Goal: Task Accomplishment & Management: Manage account settings

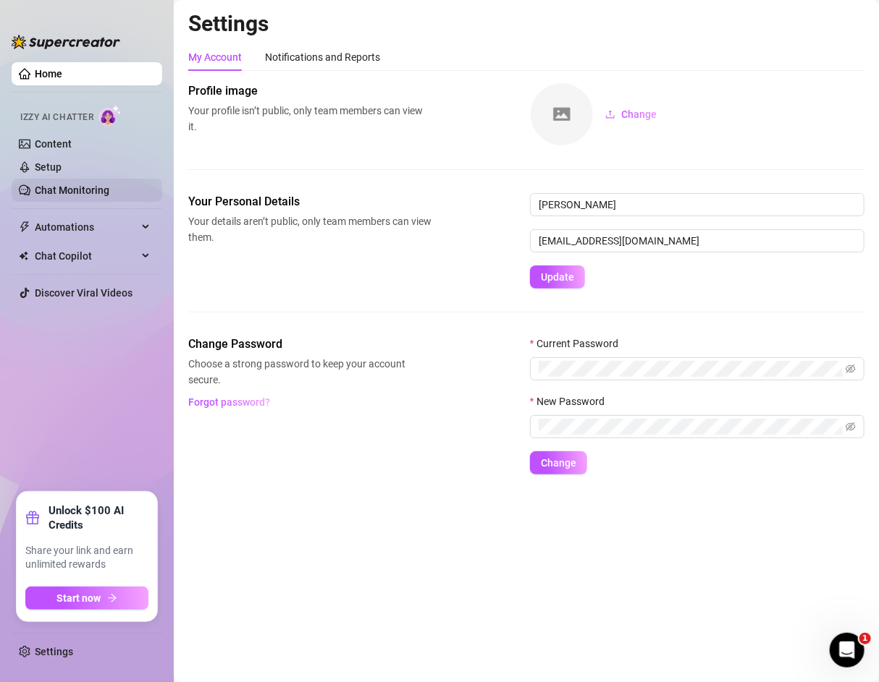
click at [71, 187] on link "Chat Monitoring" at bounding box center [72, 191] width 75 height 12
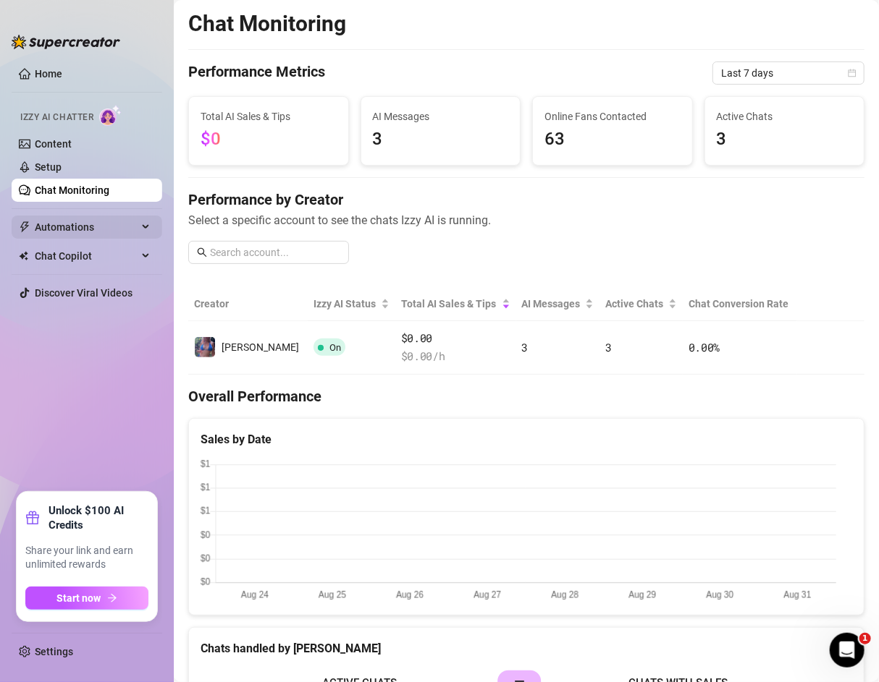
click at [69, 221] on span "Automations" at bounding box center [86, 227] width 103 height 23
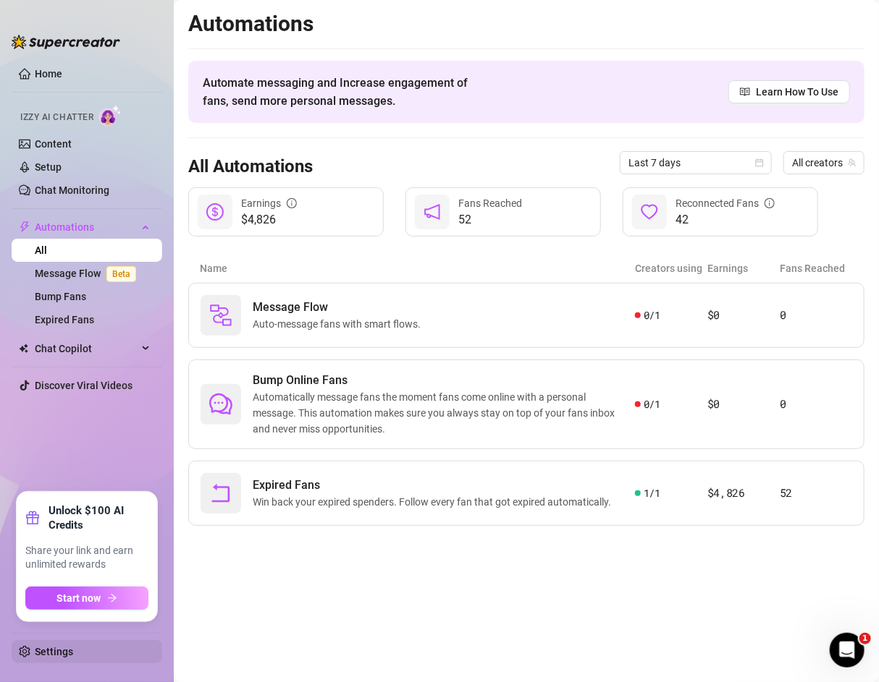
click at [65, 652] on link "Settings" at bounding box center [54, 652] width 38 height 12
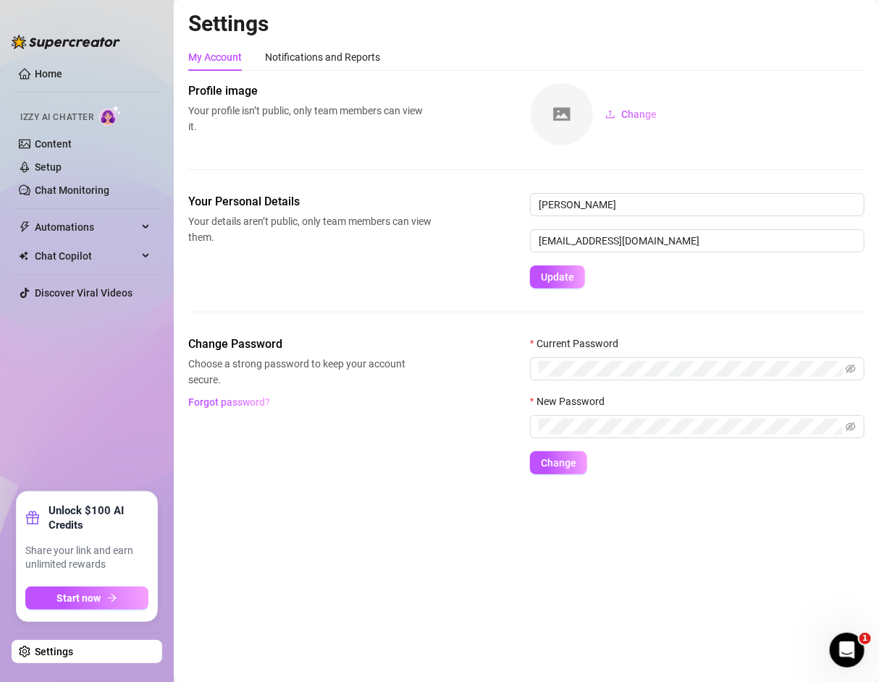
click at [78, 111] on span "Izzy AI Chatter" at bounding box center [56, 118] width 73 height 14
click at [62, 169] on link "Setup" at bounding box center [48, 167] width 27 height 12
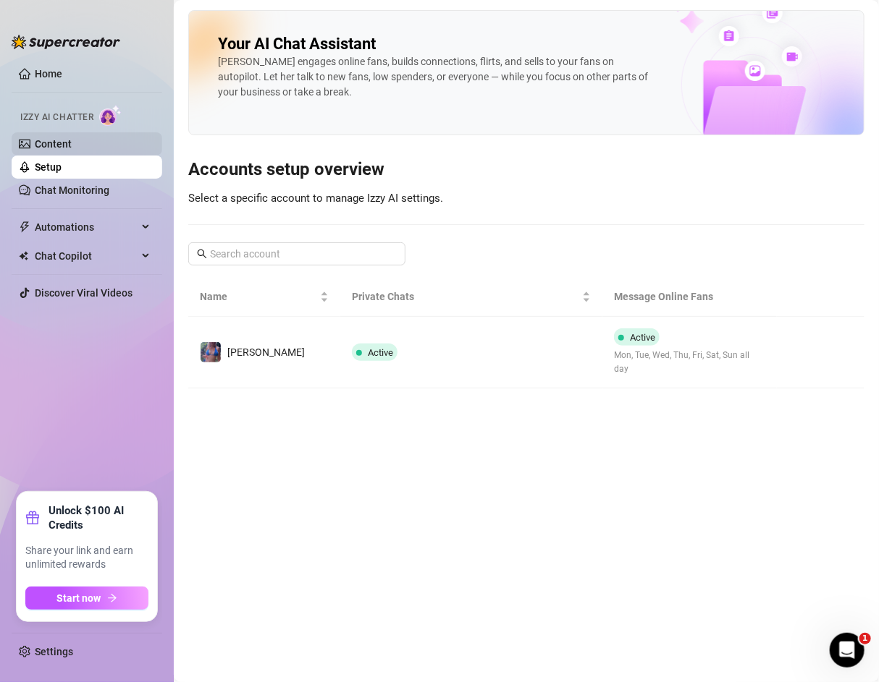
click at [72, 143] on link "Content" at bounding box center [53, 144] width 37 height 12
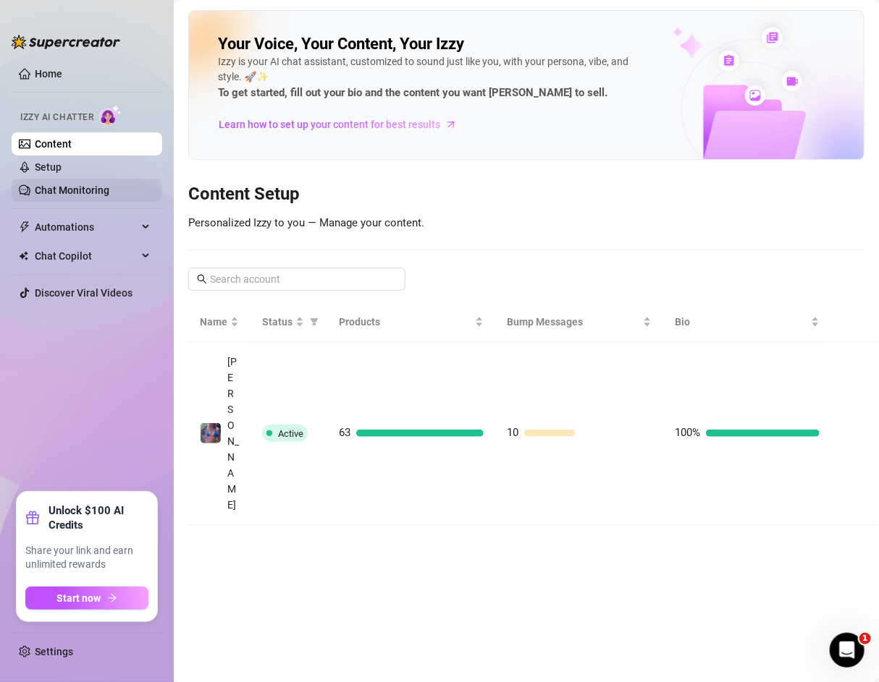
click at [94, 196] on link "Chat Monitoring" at bounding box center [72, 191] width 75 height 12
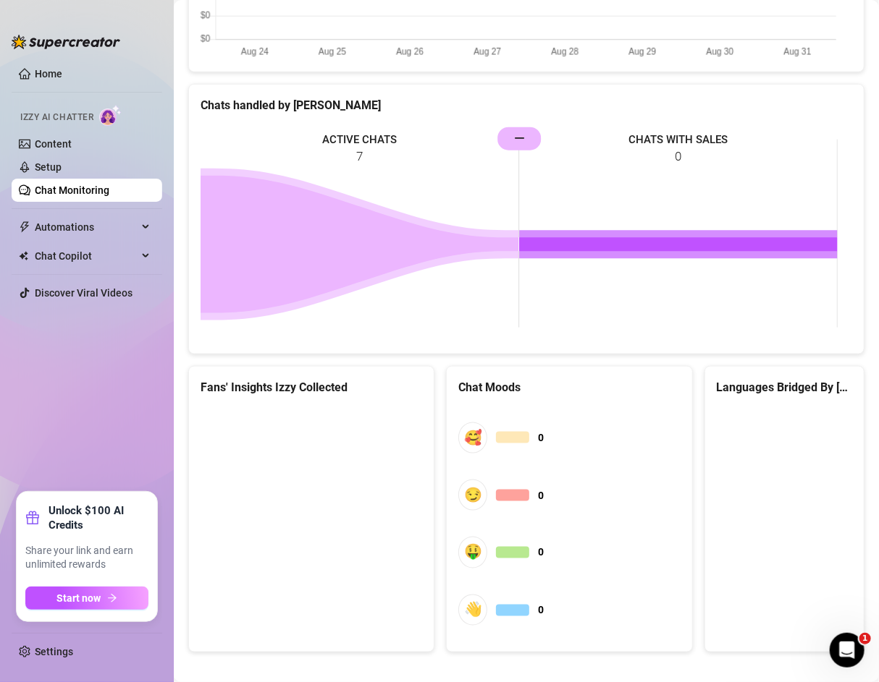
scroll to position [560, 0]
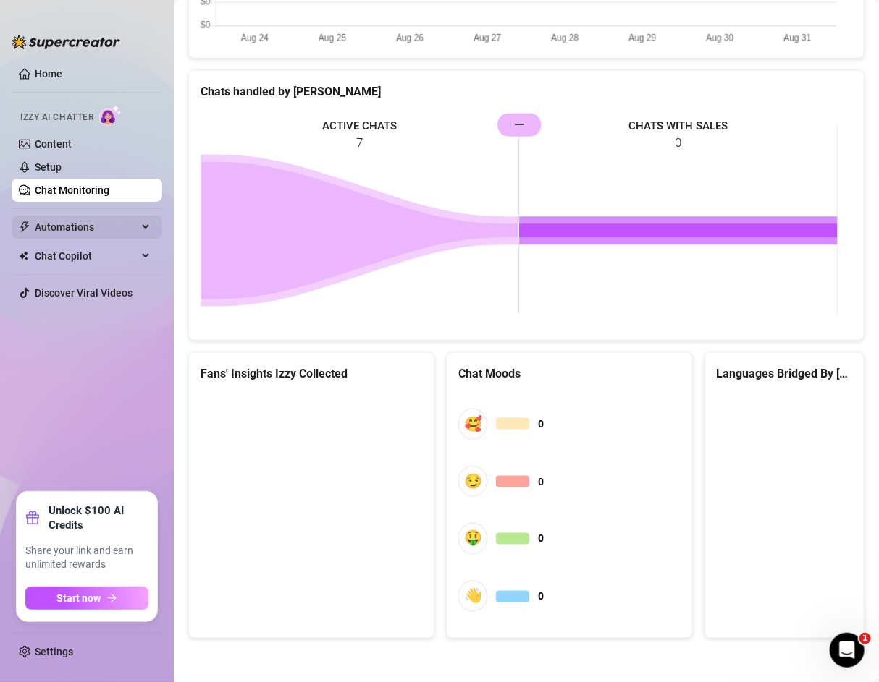
click at [103, 228] on span "Automations" at bounding box center [86, 227] width 103 height 23
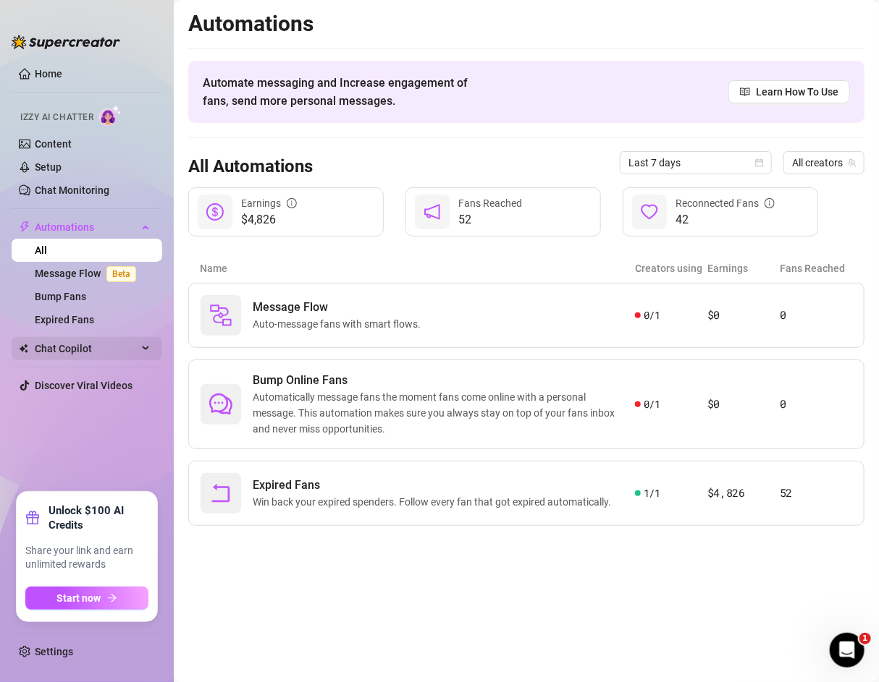
click at [107, 357] on span "Chat Copilot" at bounding box center [86, 348] width 103 height 23
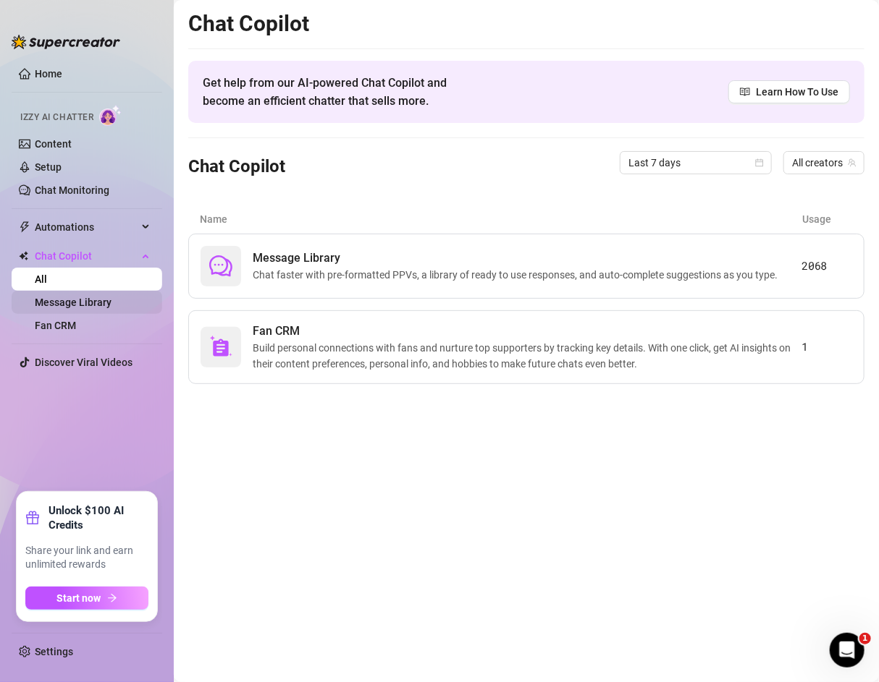
click at [85, 297] on link "Message Library" at bounding box center [73, 303] width 77 height 12
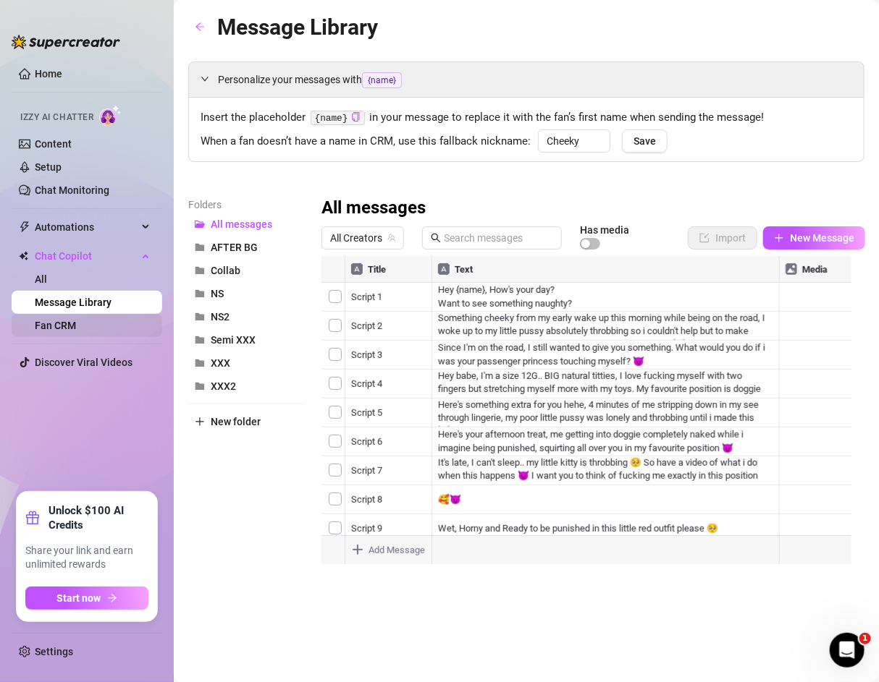
click at [76, 322] on link "Fan CRM" at bounding box center [55, 326] width 41 height 12
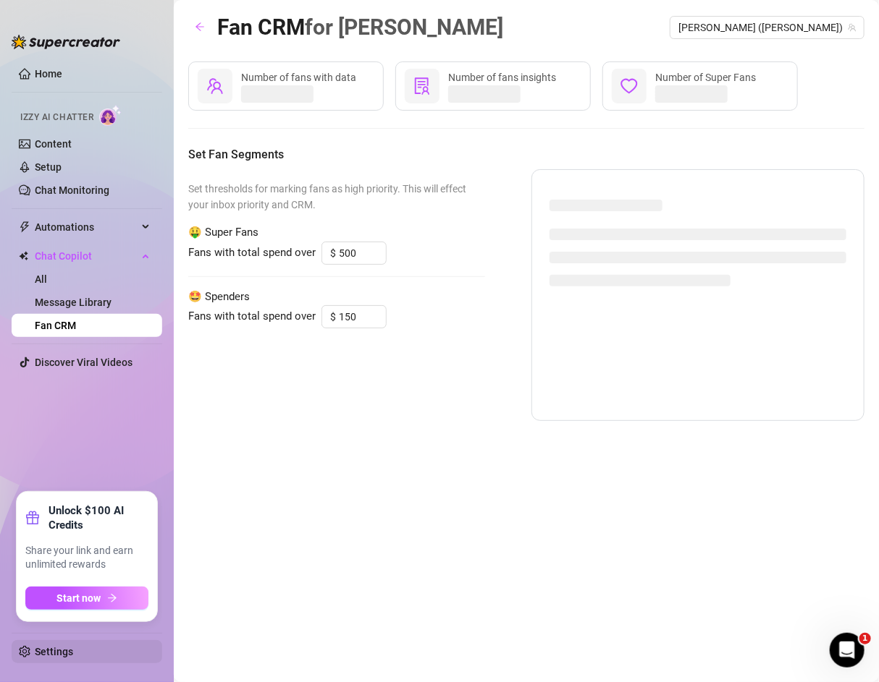
click at [66, 656] on link "Settings" at bounding box center [54, 652] width 38 height 12
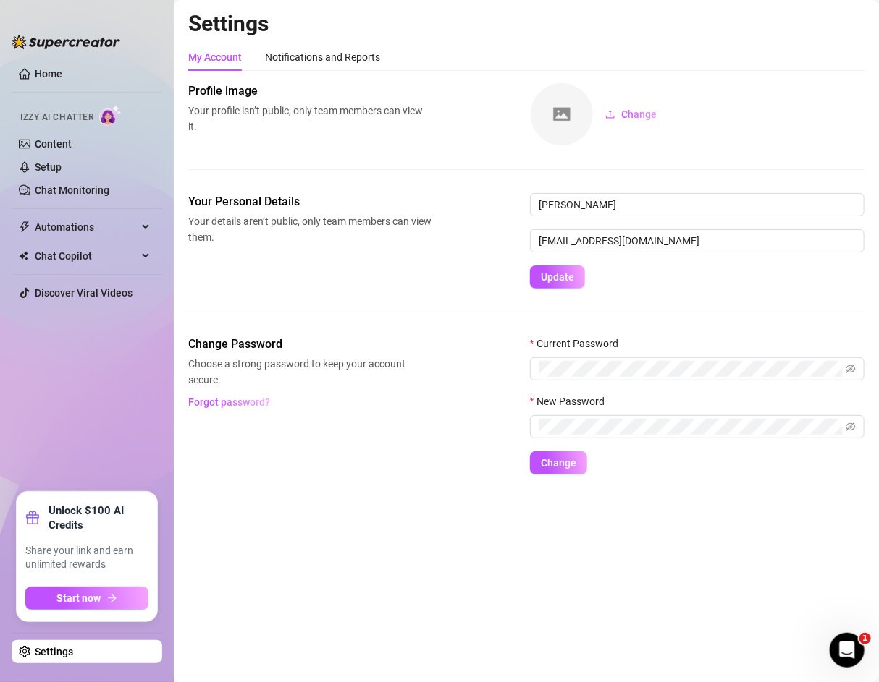
click at [83, 120] on span "Izzy AI Chatter" at bounding box center [56, 118] width 73 height 14
click at [59, 75] on link "Home" at bounding box center [49, 74] width 28 height 12
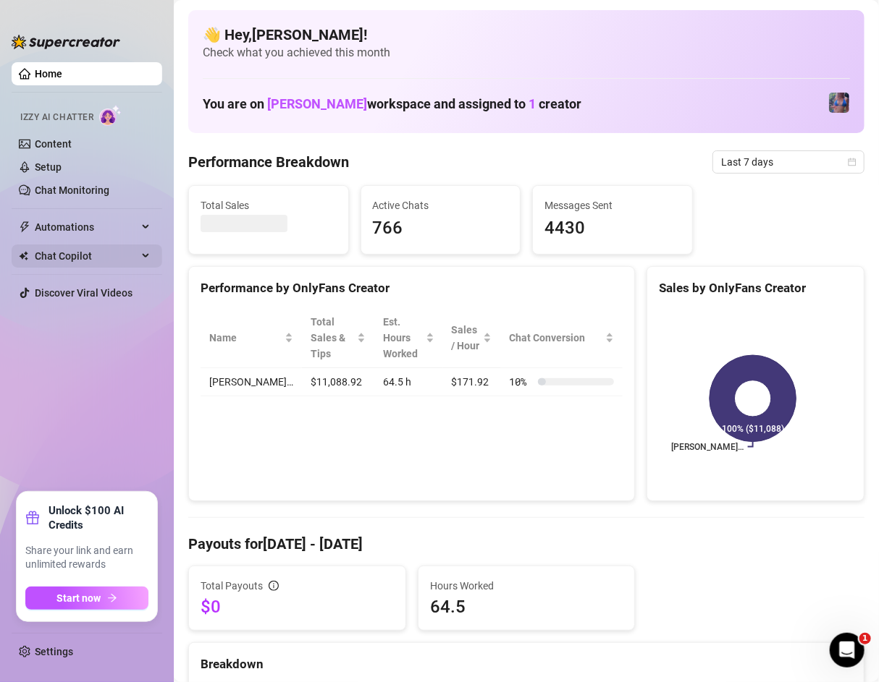
click at [59, 253] on span "Chat Copilot" at bounding box center [86, 256] width 103 height 23
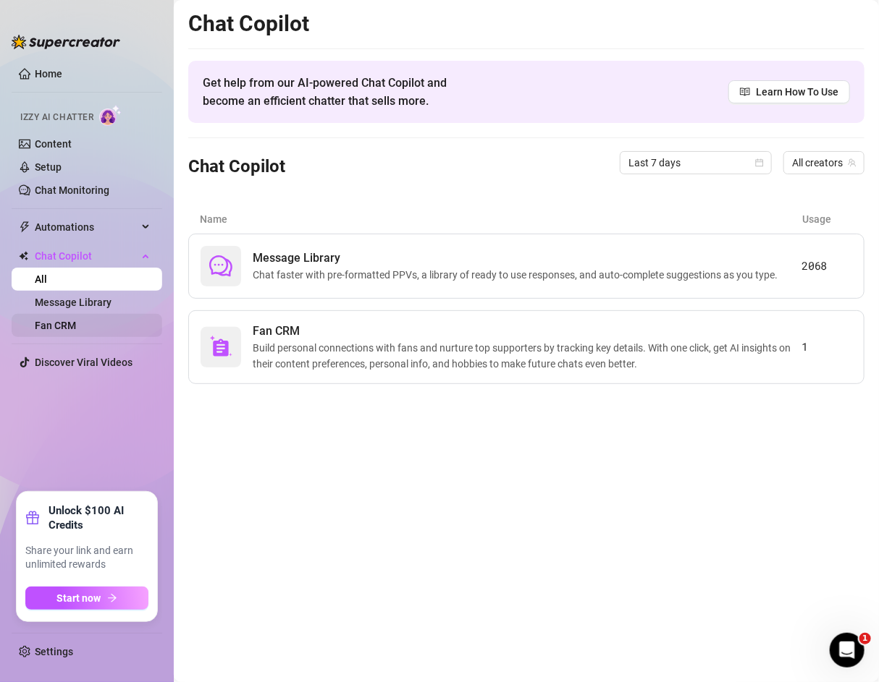
click at [76, 320] on link "Fan CRM" at bounding box center [55, 326] width 41 height 12
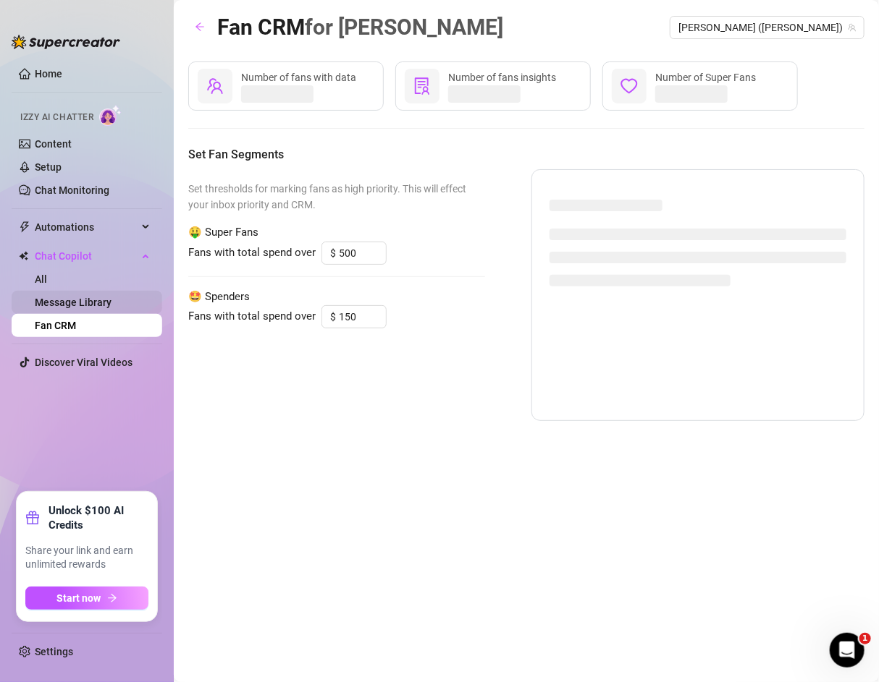
click at [89, 297] on link "Message Library" at bounding box center [73, 303] width 77 height 12
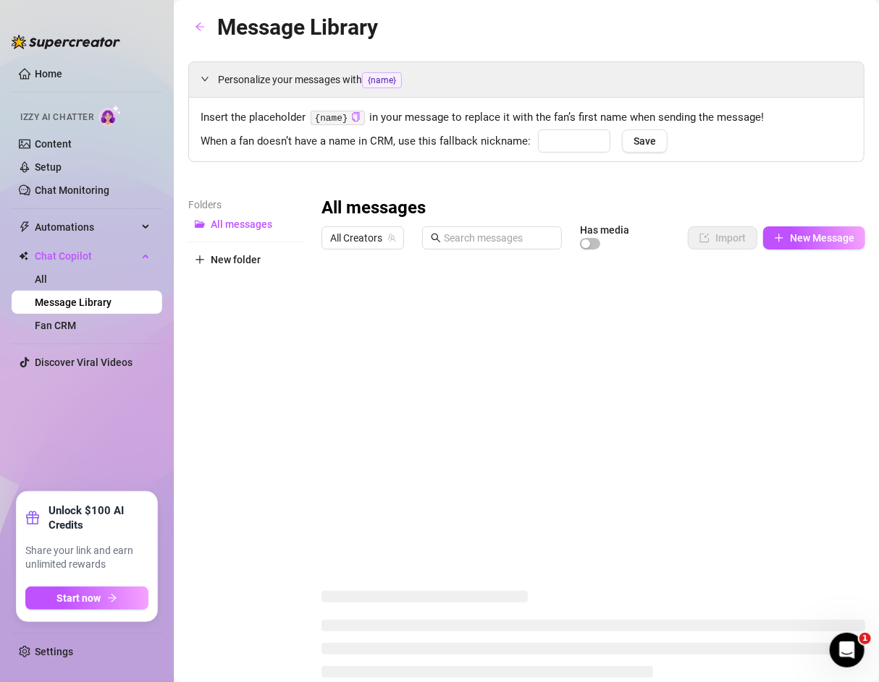
type input "Cheeky"
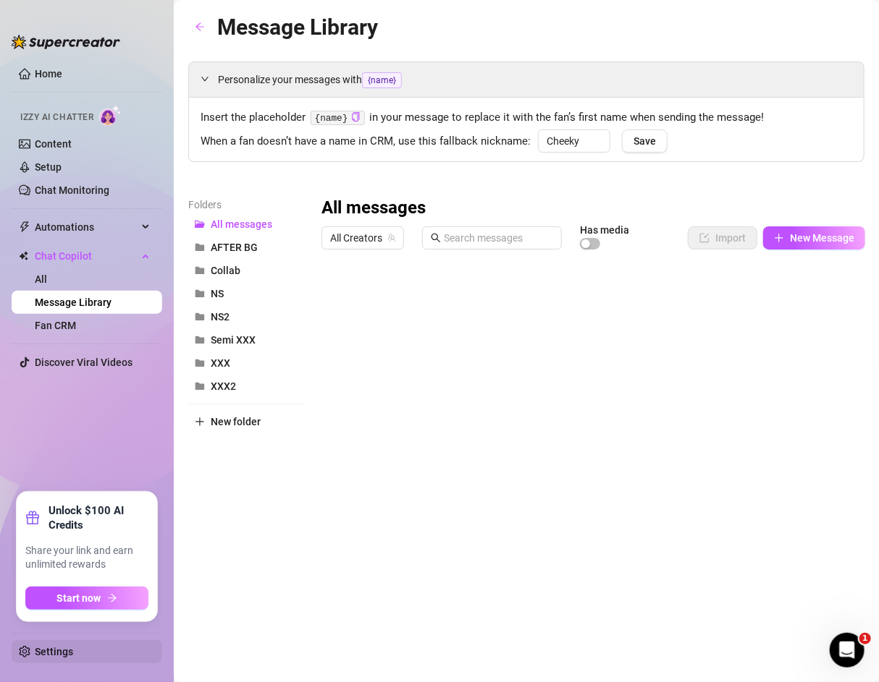
click at [65, 656] on link "Settings" at bounding box center [54, 652] width 38 height 12
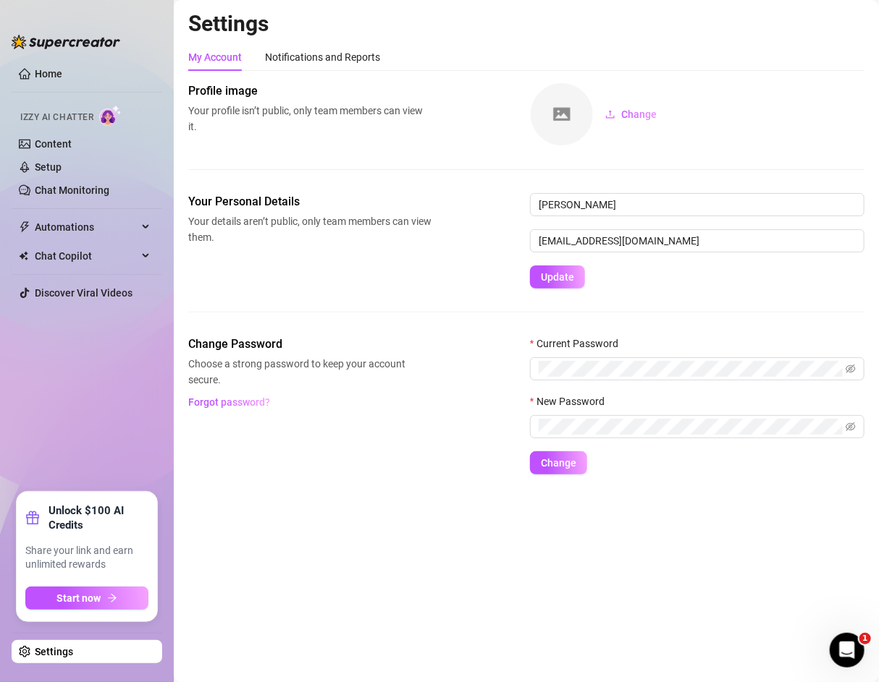
click at [65, 656] on link "Settings" at bounding box center [54, 652] width 38 height 12
click at [72, 138] on link "Content" at bounding box center [53, 144] width 37 height 12
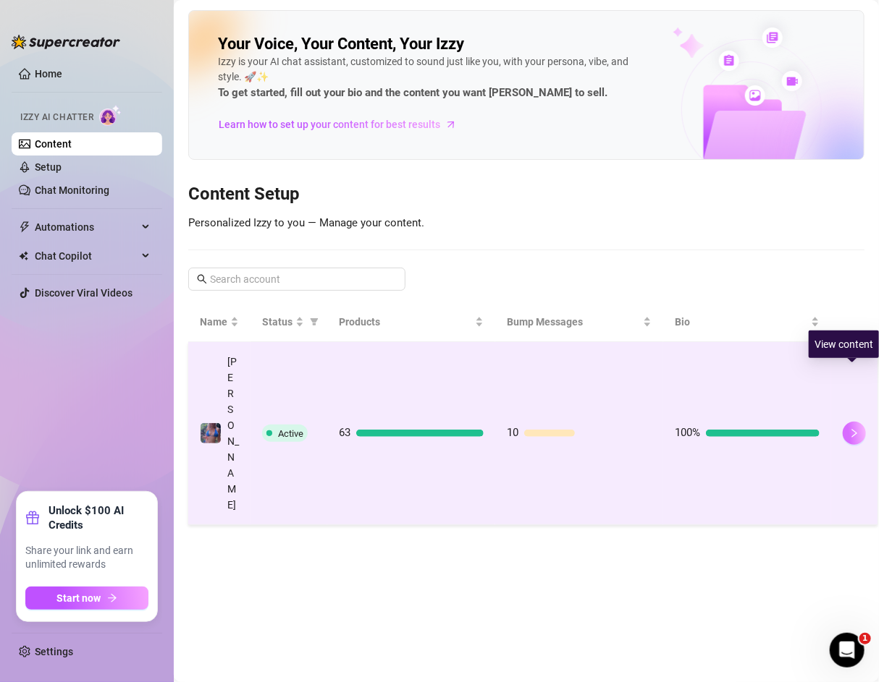
click at [853, 428] on icon "right" at bounding box center [854, 433] width 10 height 10
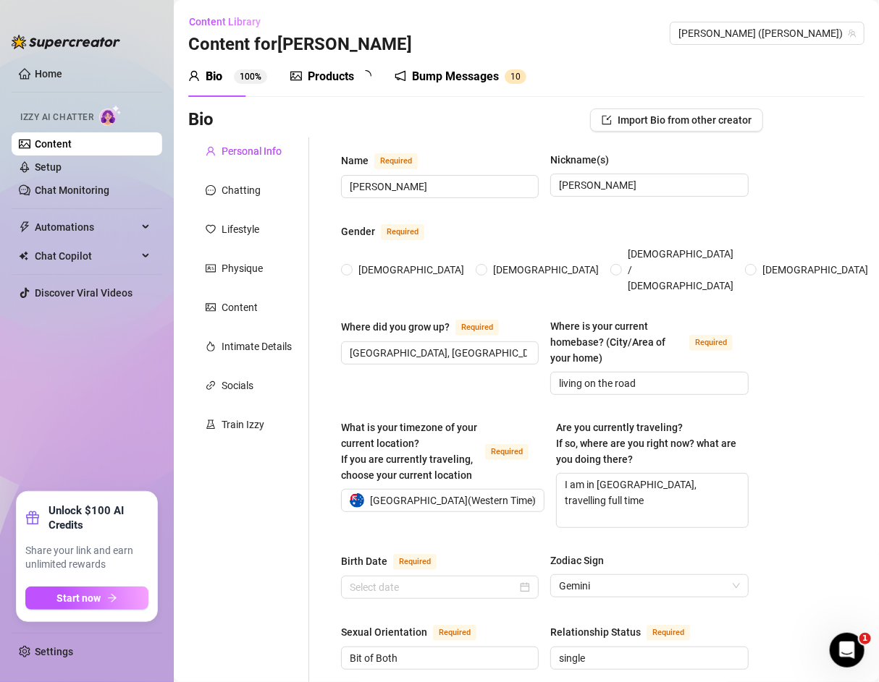
radio input "true"
type input "[DATE]"
click at [258, 187] on div "Chatting" at bounding box center [240, 190] width 39 height 16
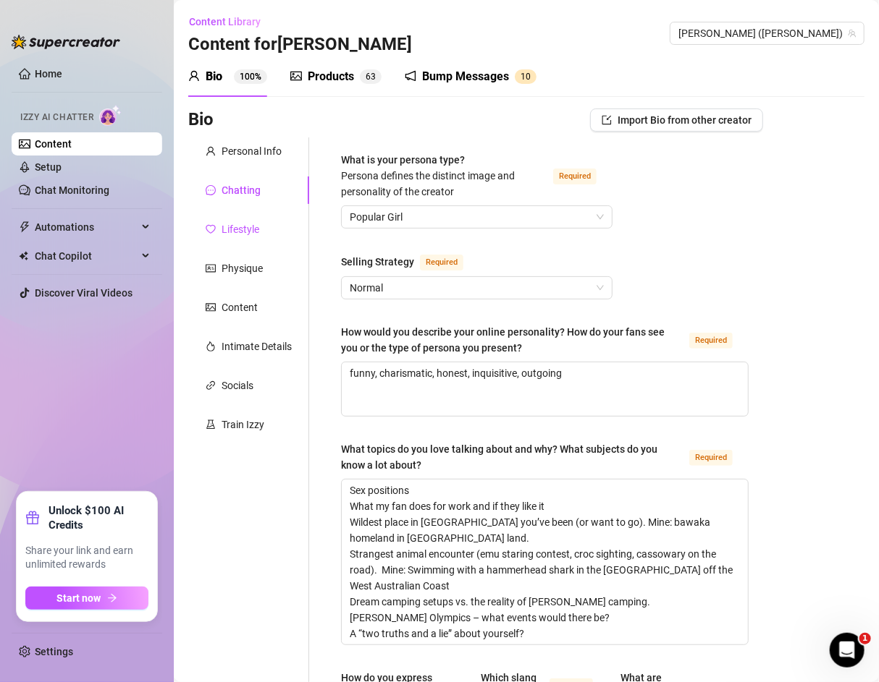
click at [253, 229] on div "Lifestyle" at bounding box center [240, 229] width 38 height 16
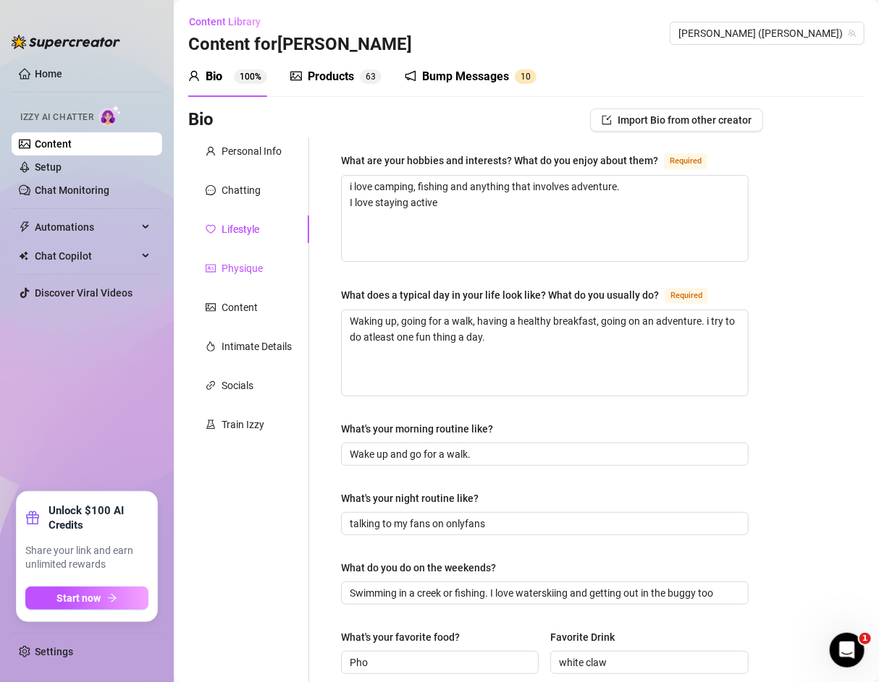
click at [252, 266] on div "Physique" at bounding box center [241, 269] width 41 height 16
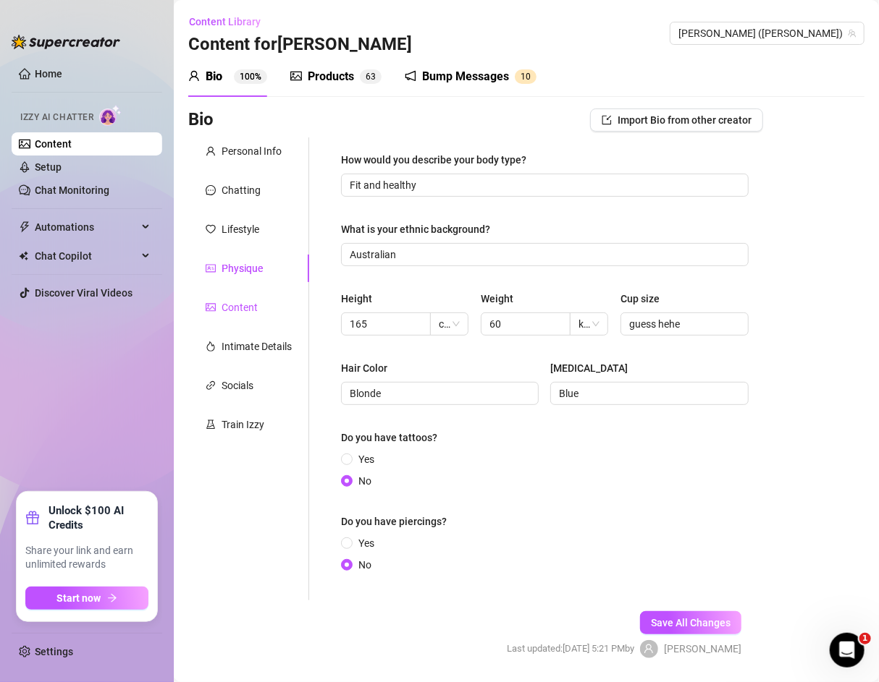
click at [232, 304] on div "Content" at bounding box center [239, 308] width 36 height 16
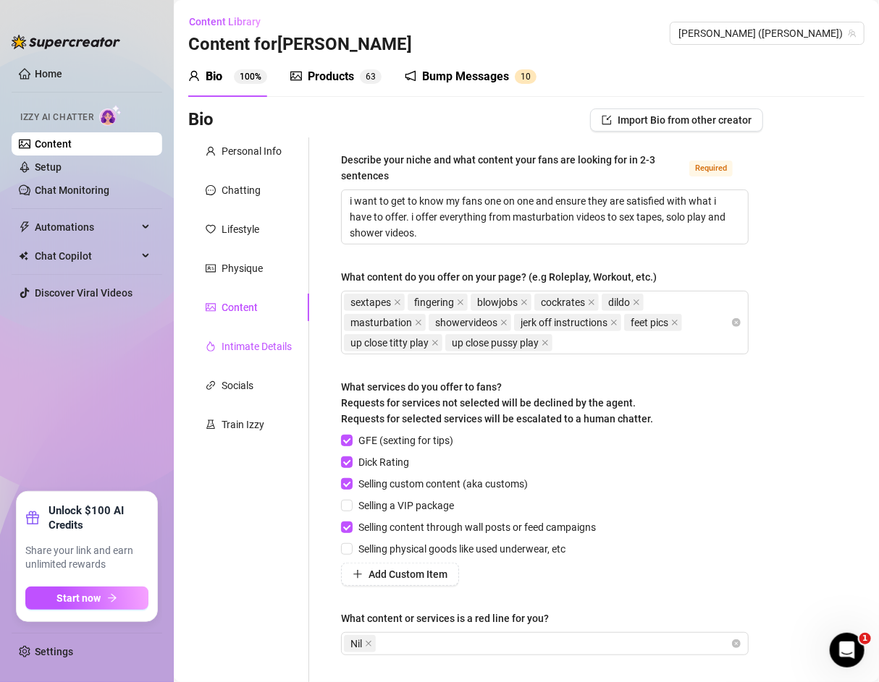
click at [256, 344] on div "Intimate Details" at bounding box center [256, 347] width 70 height 16
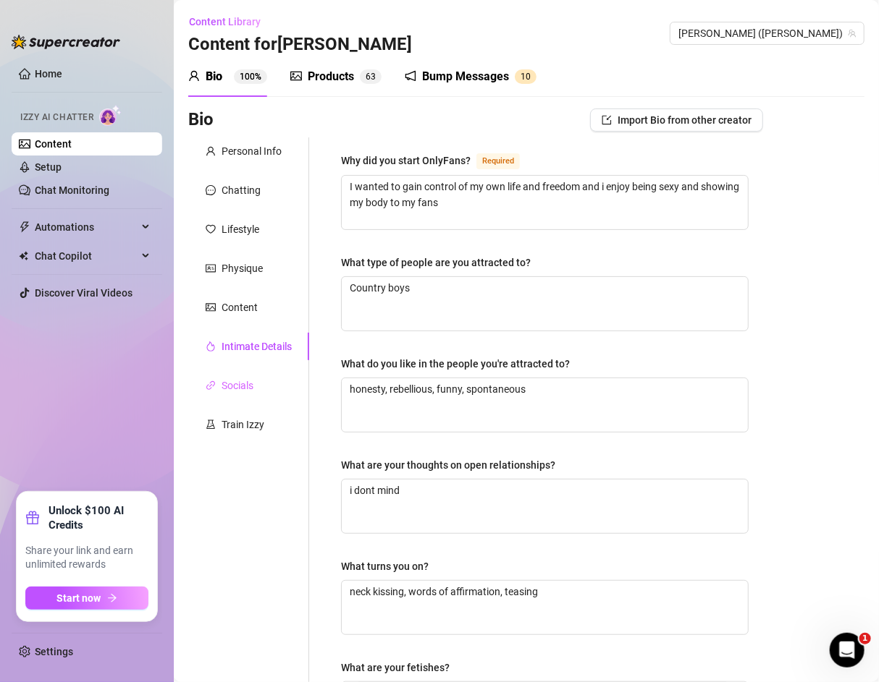
click at [257, 380] on div "Socials" at bounding box center [248, 386] width 121 height 28
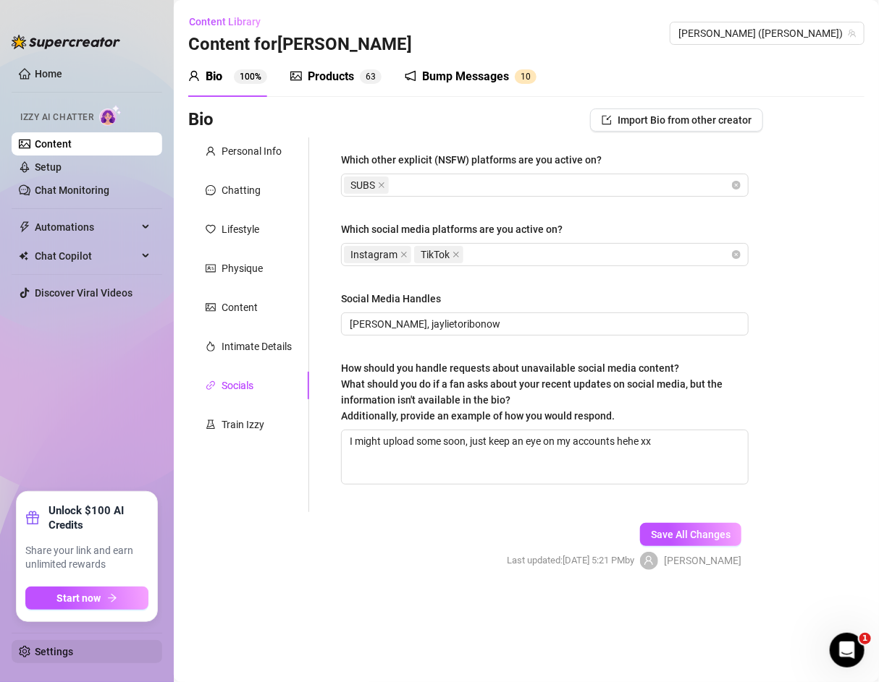
click at [53, 658] on link "Settings" at bounding box center [54, 652] width 38 height 12
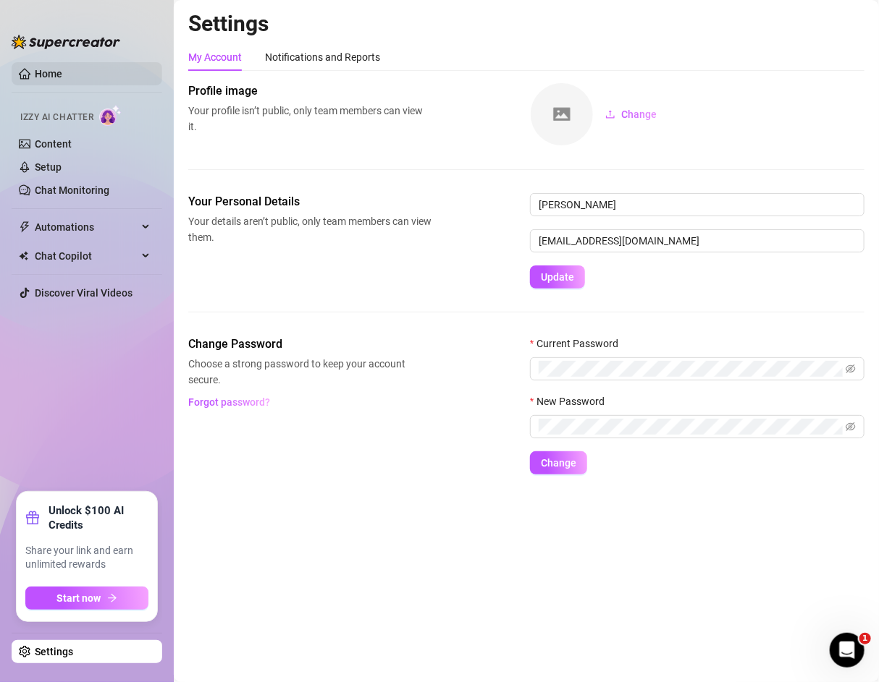
click at [56, 68] on link "Home" at bounding box center [49, 74] width 28 height 12
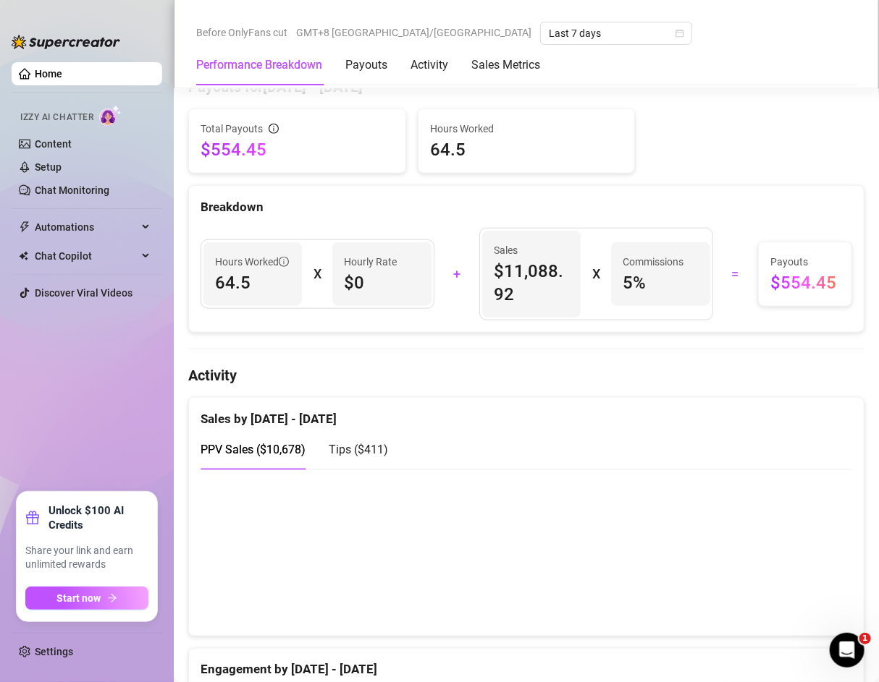
scroll to position [608, 0]
